Goal: Transaction & Acquisition: Obtain resource

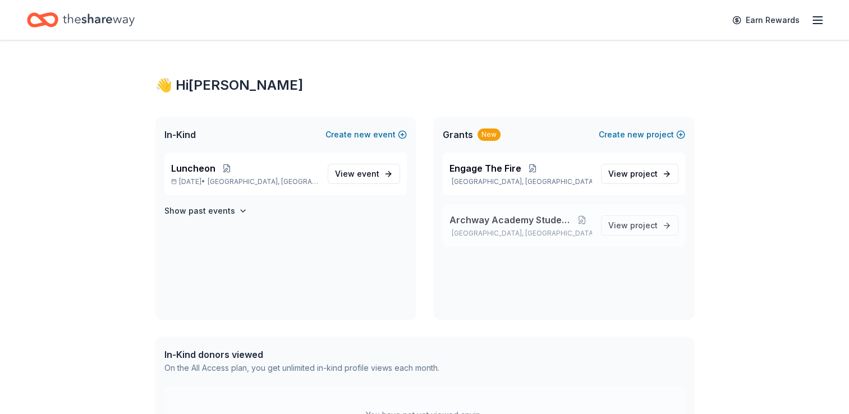
click at [535, 239] on div "Archway Academy Student Fund [GEOGRAPHIC_DATA], [GEOGRAPHIC_DATA] View project" at bounding box center [564, 225] width 242 height 43
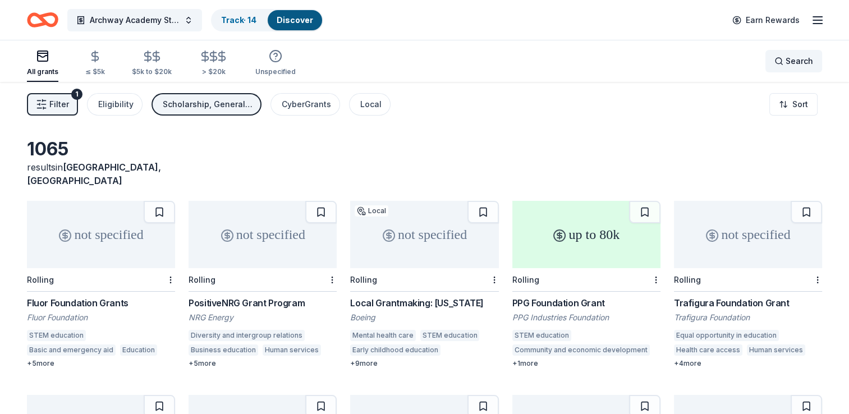
click at [798, 66] on span "Search" at bounding box center [799, 60] width 27 height 13
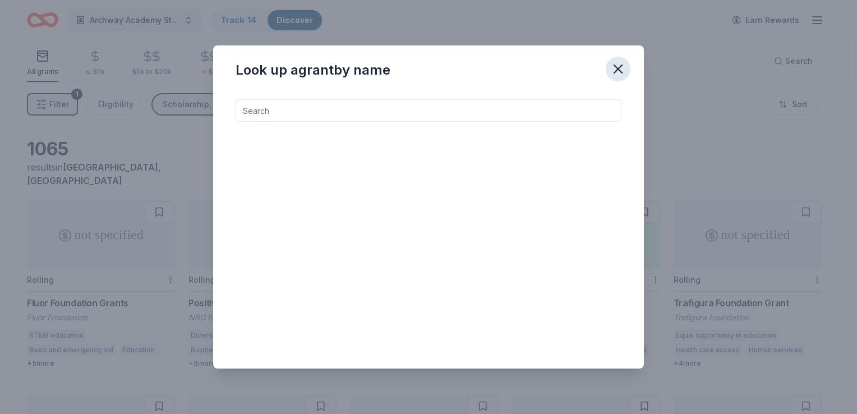
click at [621, 71] on icon "button" at bounding box center [618, 69] width 8 height 8
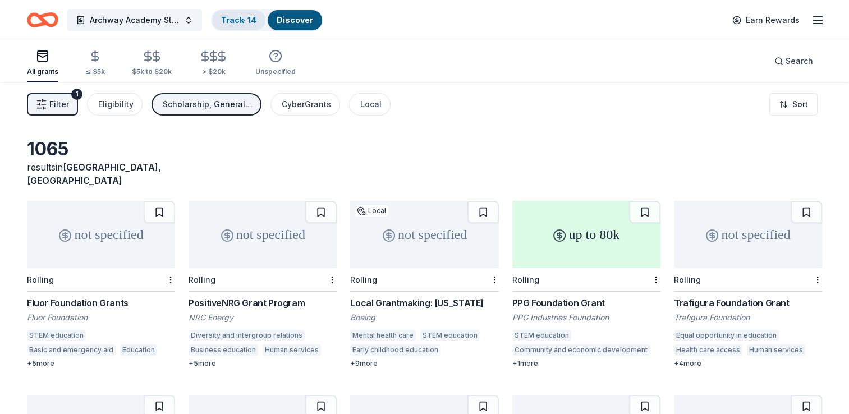
click at [238, 21] on link "Track · 14" at bounding box center [238, 20] width 35 height 10
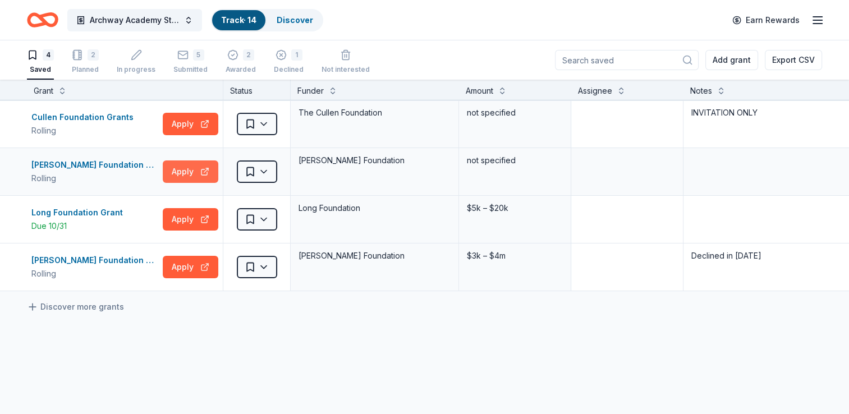
click at [182, 171] on button "Apply" at bounding box center [191, 171] width 56 height 22
click at [173, 218] on button "Apply" at bounding box center [191, 219] width 56 height 22
click at [101, 166] on div "[PERSON_NAME] Foundation Grant" at bounding box center [94, 164] width 127 height 13
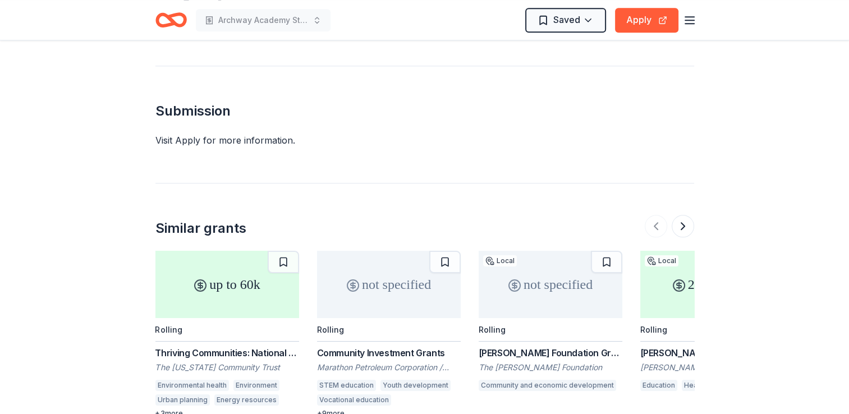
scroll to position [1066, 0]
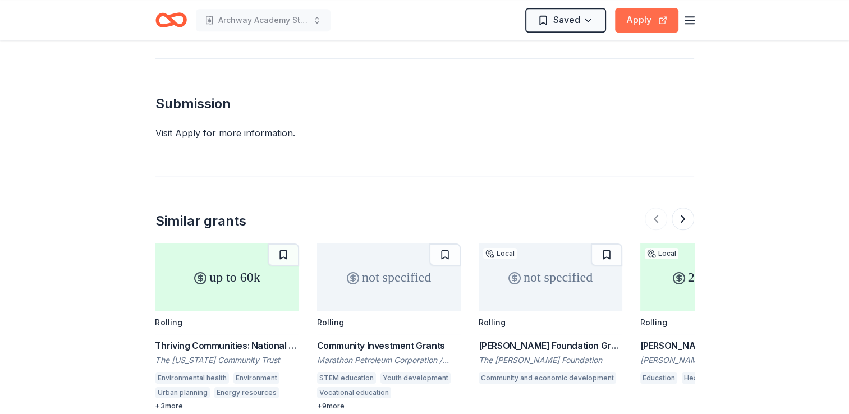
click at [632, 25] on button "Apply" at bounding box center [646, 20] width 63 height 25
